Goal: Transaction & Acquisition: Purchase product/service

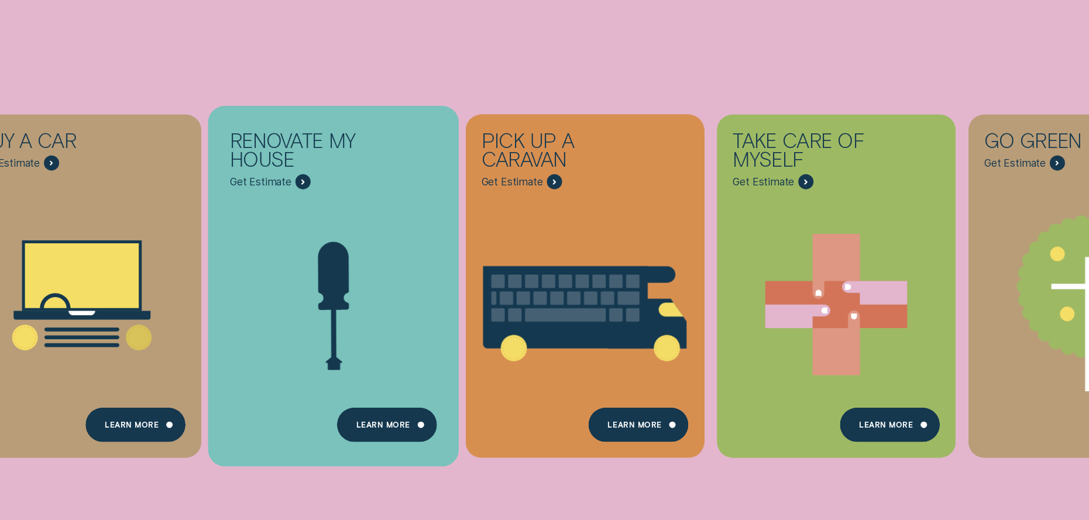
scroll to position [176, 0]
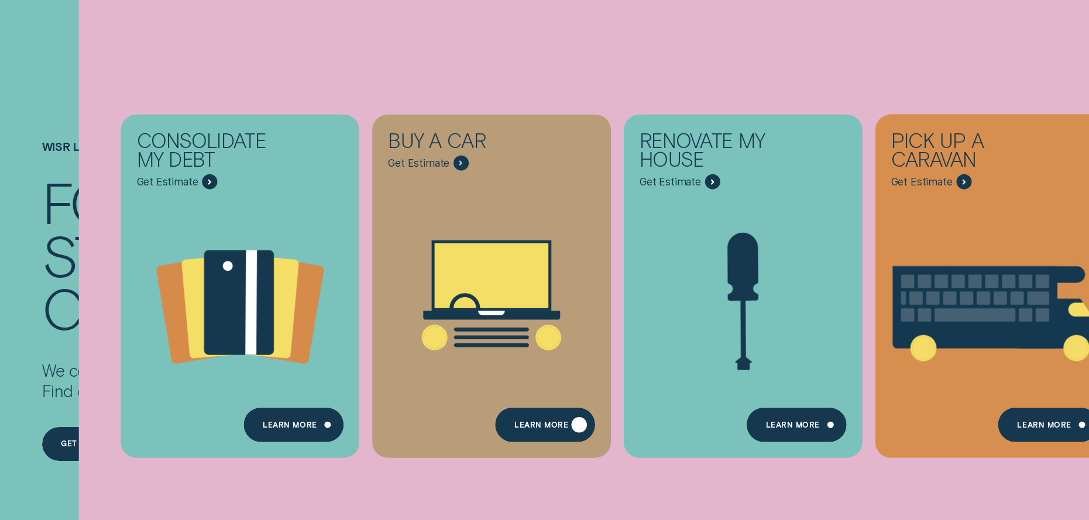
click at [508, 422] on div "Learn More" at bounding box center [544, 425] width 99 height 35
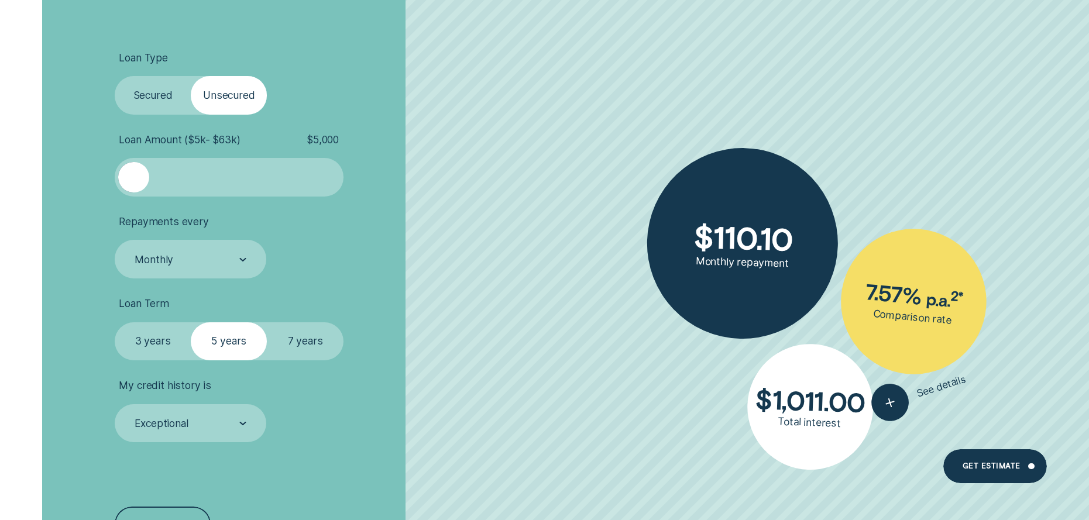
scroll to position [2692, 0]
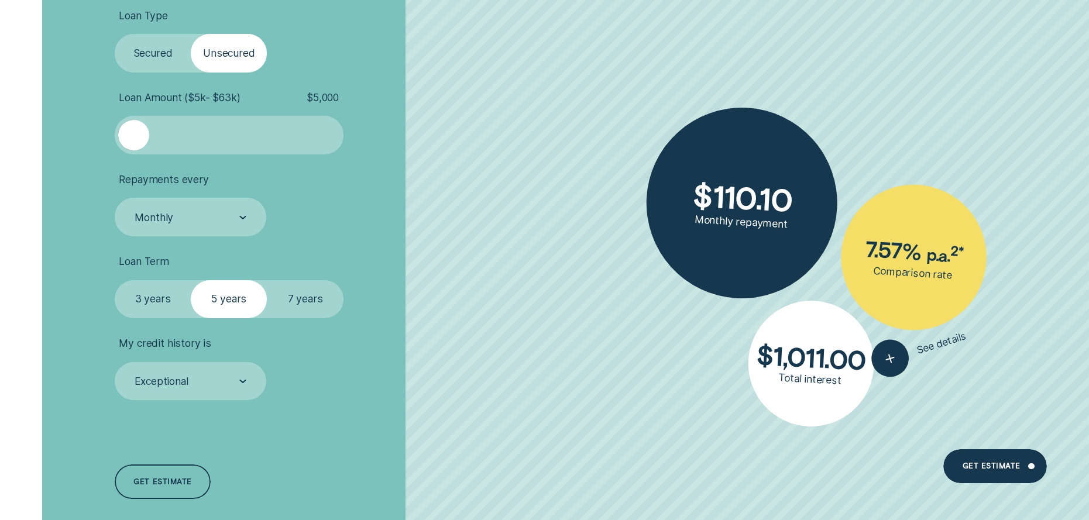
click at [136, 46] on label "Secured" at bounding box center [153, 53] width 76 height 38
click at [115, 34] on input "Secured" at bounding box center [115, 34] width 0 height 0
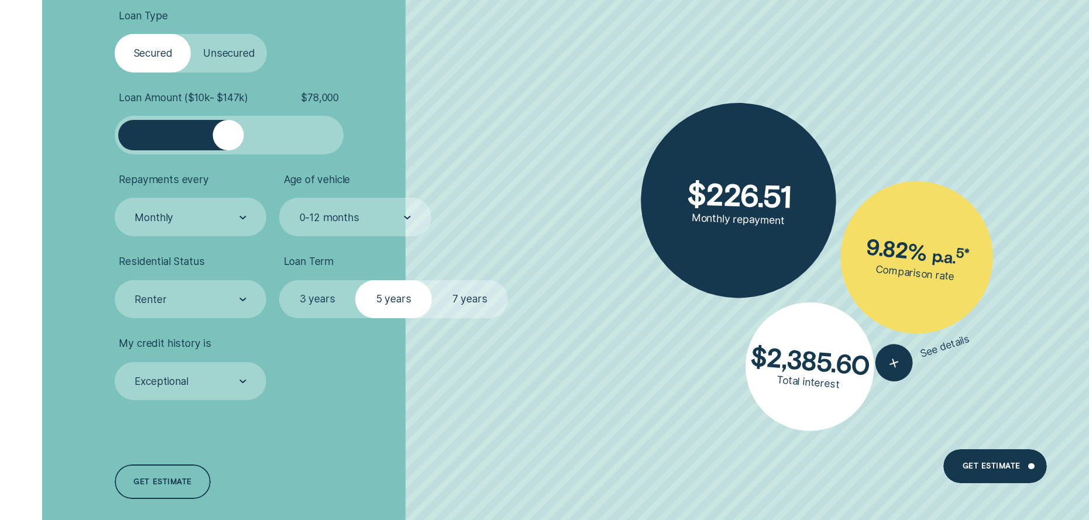
click at [229, 122] on div at bounding box center [228, 135] width 191 height 30
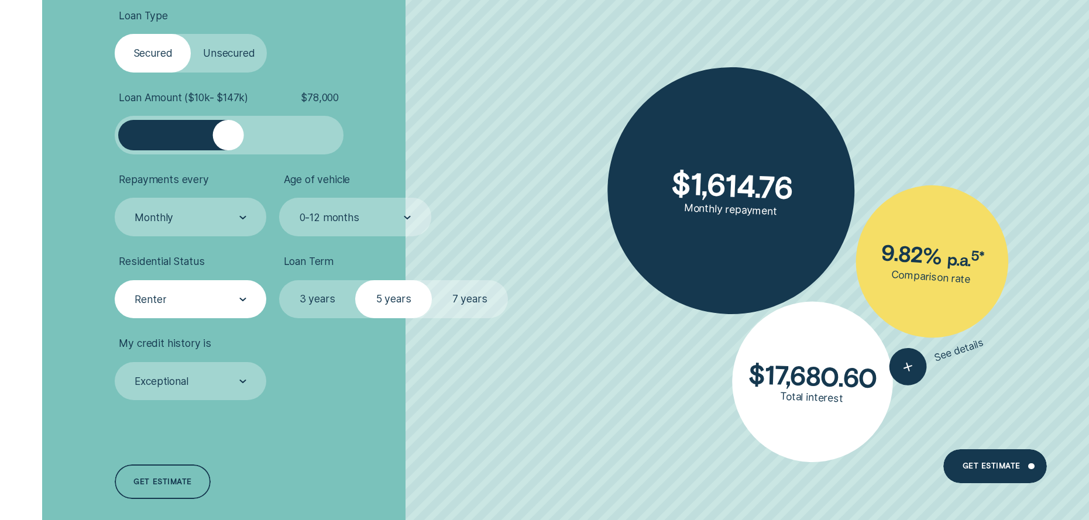
click at [215, 310] on div "Renter" at bounding box center [191, 299] width 152 height 38
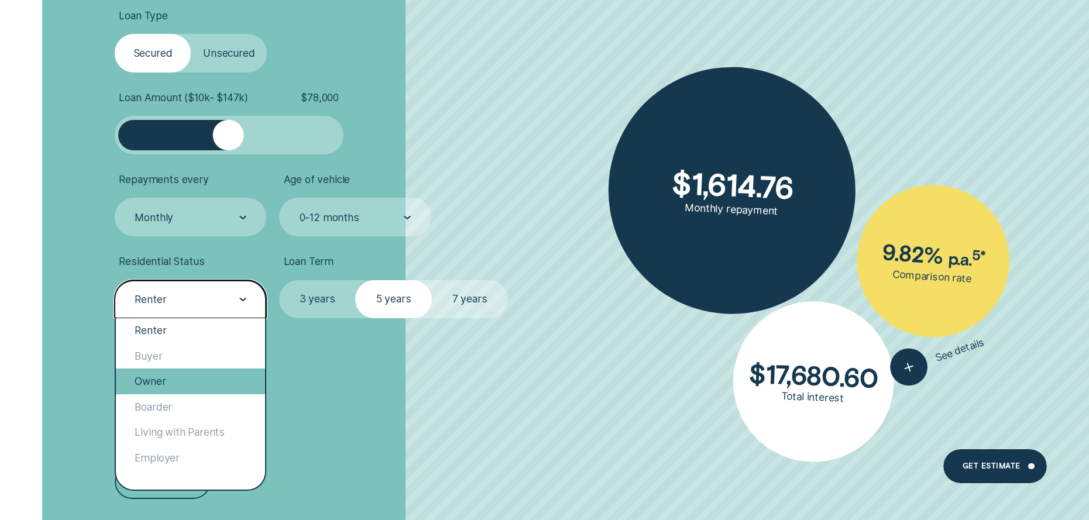
click at [201, 373] on div "Owner" at bounding box center [190, 381] width 149 height 25
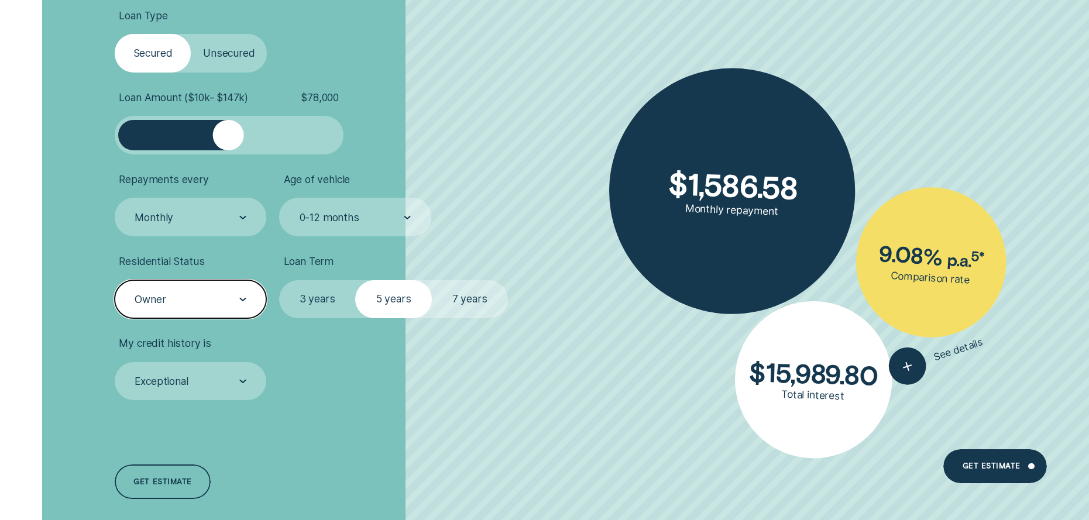
click at [477, 312] on label "7 years" at bounding box center [470, 299] width 76 height 38
click at [432, 280] on input "7 years" at bounding box center [432, 280] width 0 height 0
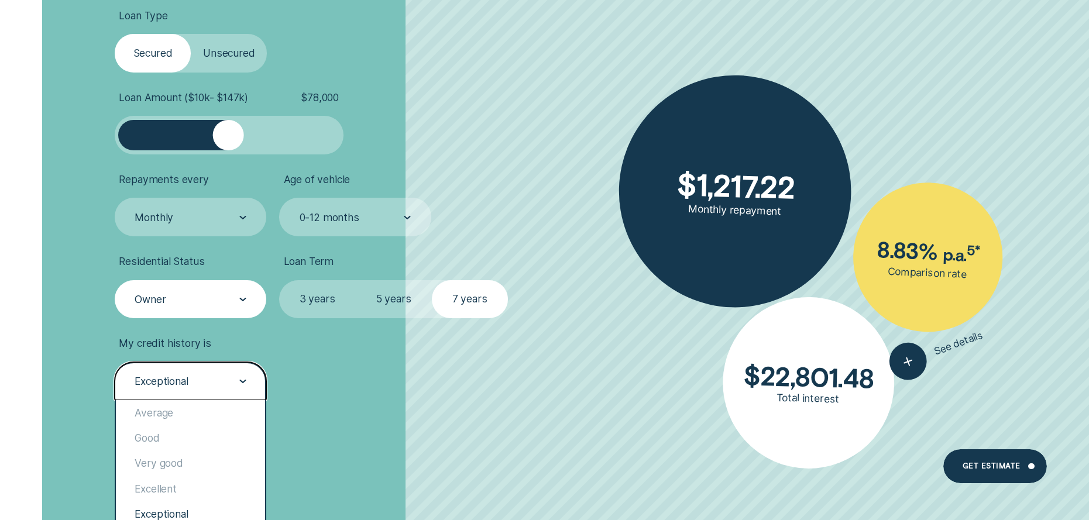
drag, startPoint x: 229, startPoint y: 391, endPoint x: 220, endPoint y: 395, distance: 9.5
click at [228, 391] on div "Exceptional" at bounding box center [191, 381] width 152 height 38
click at [201, 420] on div "Average" at bounding box center [190, 412] width 149 height 25
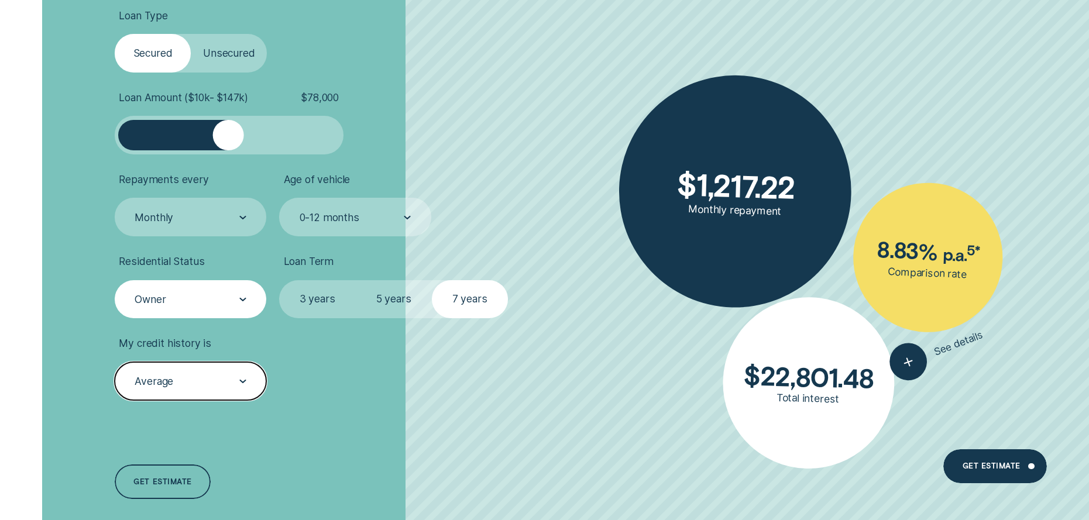
click at [208, 382] on div "Average" at bounding box center [189, 382] width 112 height 15
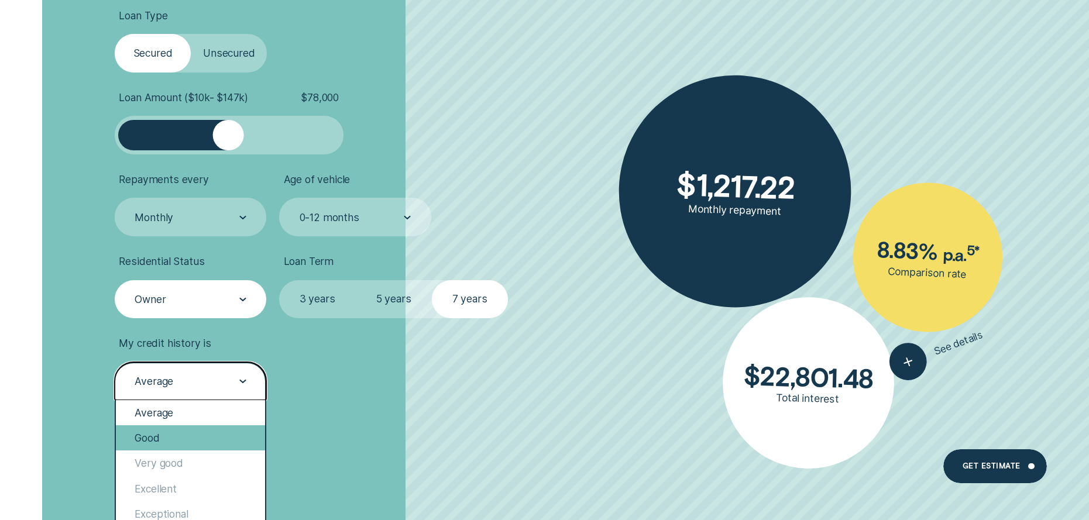
click at [183, 435] on div "Good" at bounding box center [190, 437] width 149 height 25
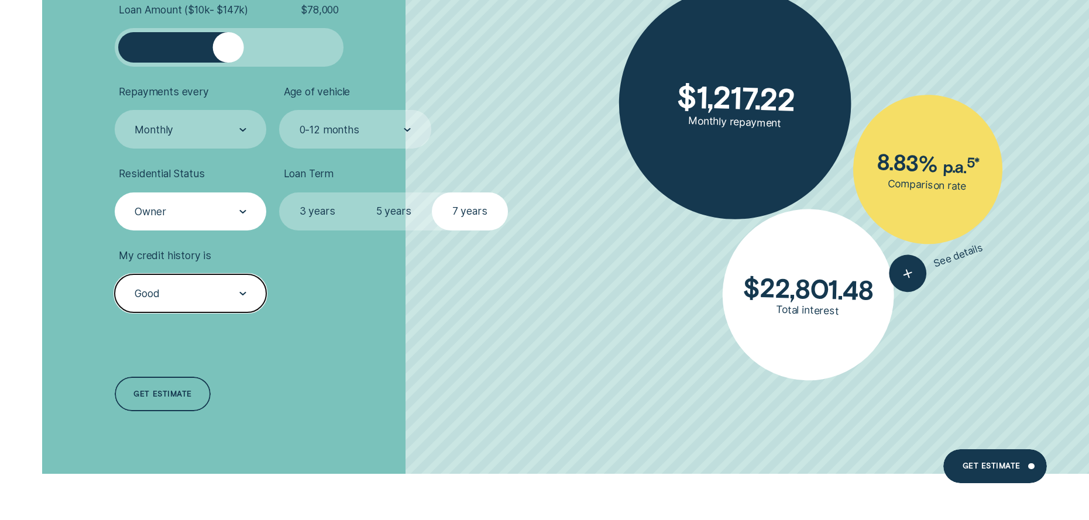
scroll to position [2867, 0]
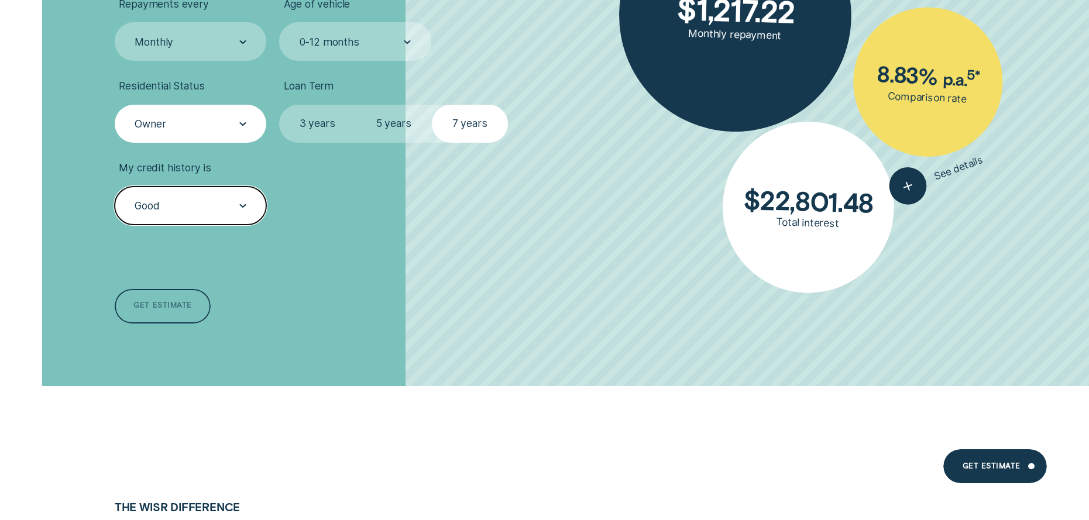
click at [173, 307] on div "Get estimate" at bounding box center [162, 308] width 58 height 6
